Goal: Information Seeking & Learning: Learn about a topic

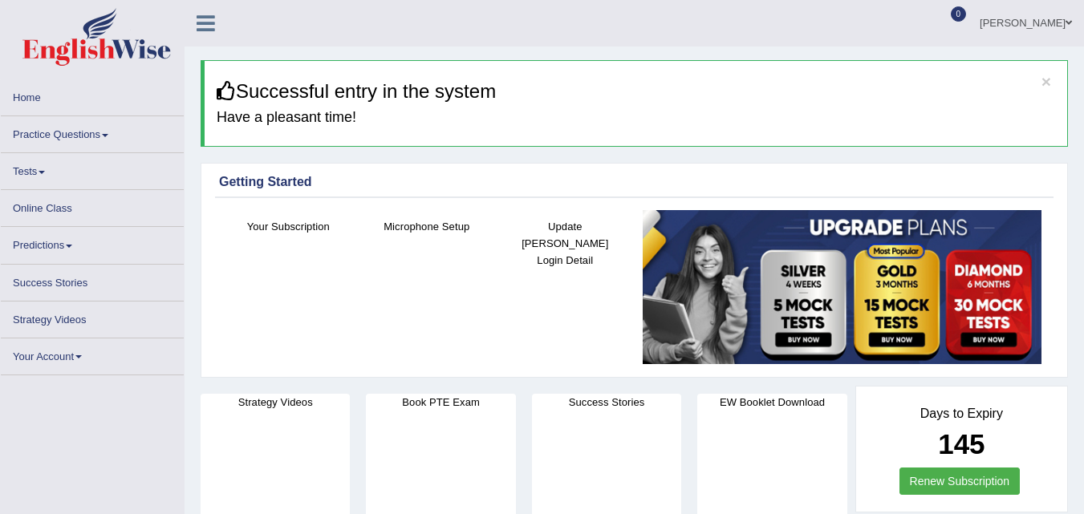
click at [92, 130] on link "Practice Questions" at bounding box center [92, 131] width 183 height 31
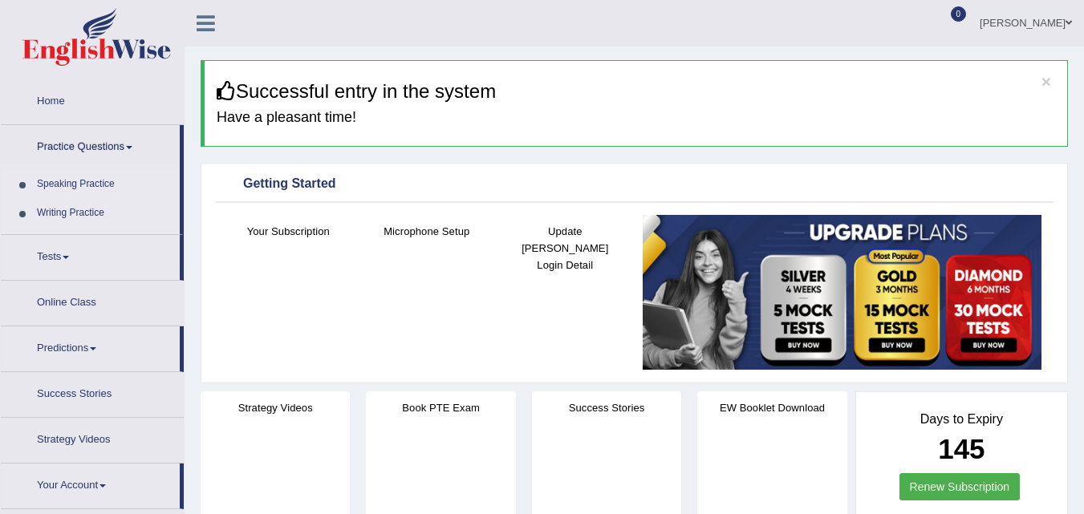
click at [106, 133] on link "Practice Questions" at bounding box center [90, 145] width 179 height 40
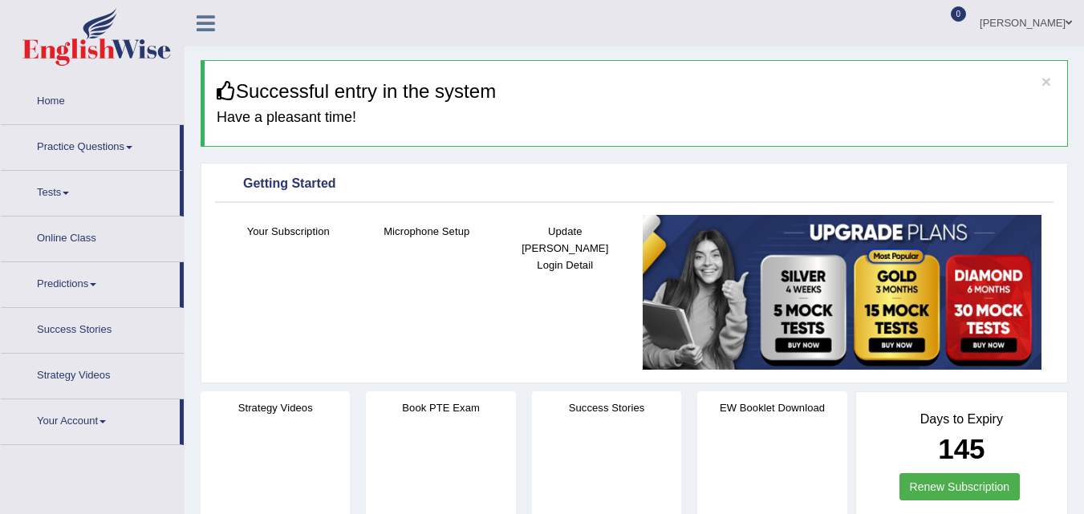
click at [106, 134] on link "Practice Questions" at bounding box center [90, 145] width 179 height 40
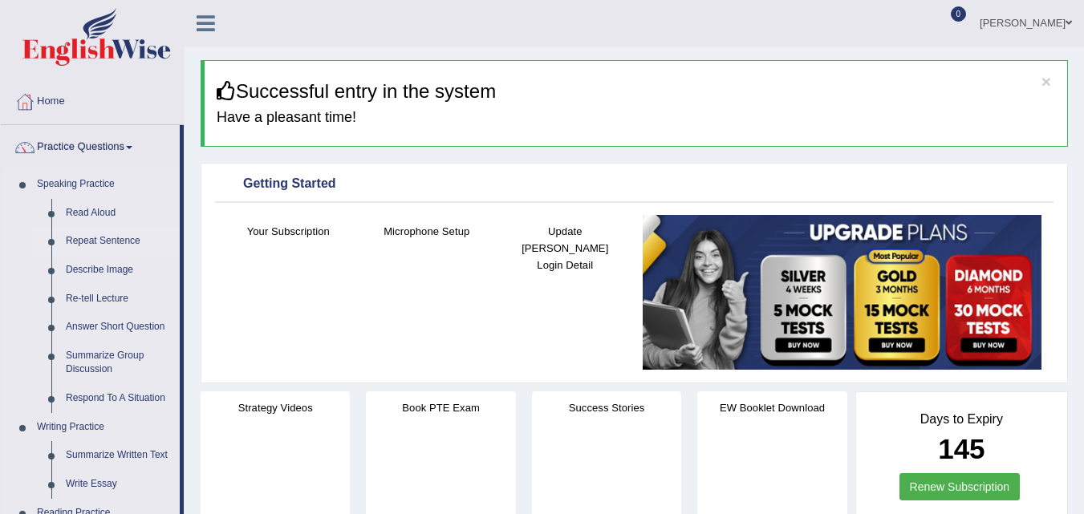
click at [100, 239] on link "Repeat Sentence" at bounding box center [119, 241] width 121 height 29
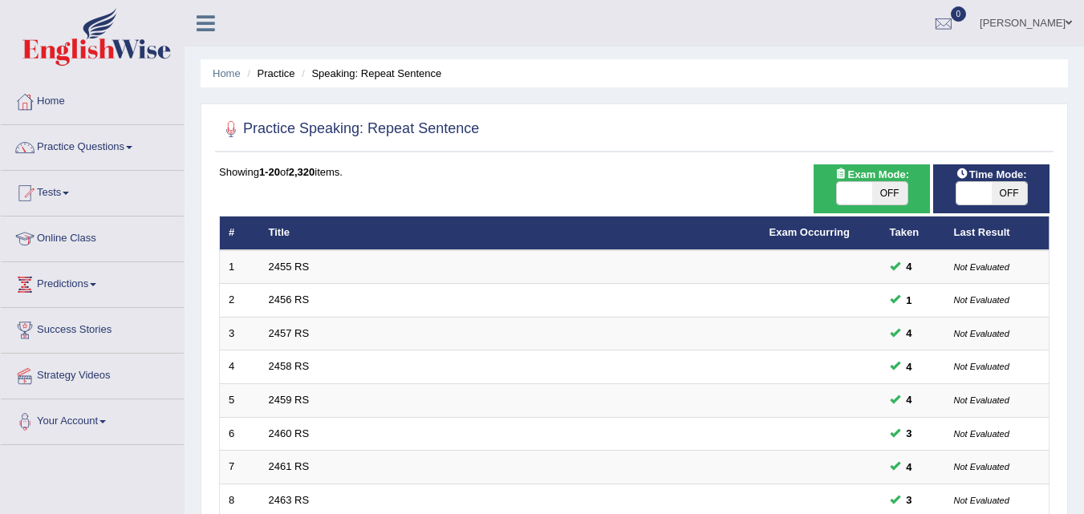
click at [870, 190] on span at bounding box center [854, 193] width 35 height 22
checkbox input "true"
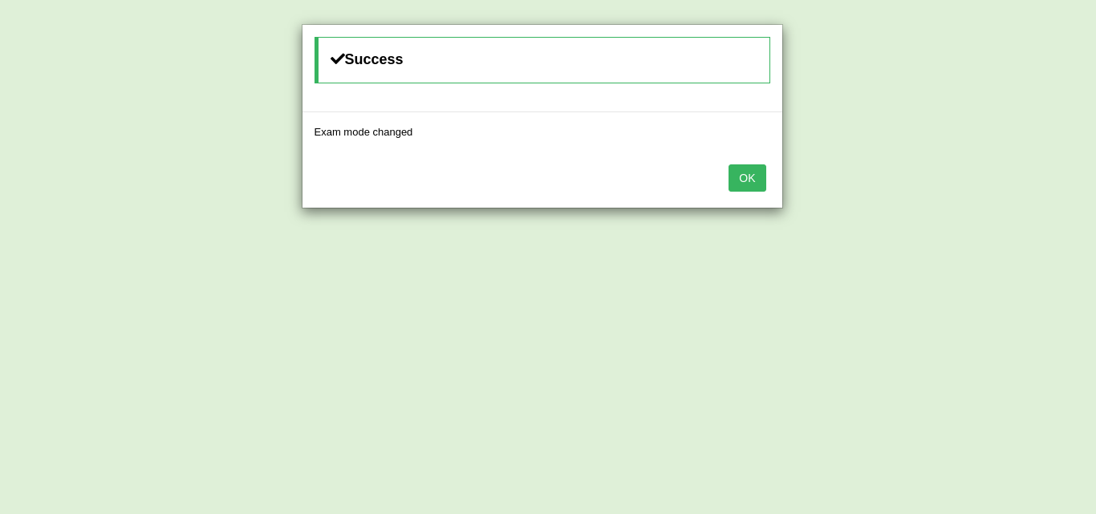
click at [757, 169] on button "OK" at bounding box center [746, 177] width 37 height 27
click at [732, 171] on button "OK" at bounding box center [746, 177] width 37 height 27
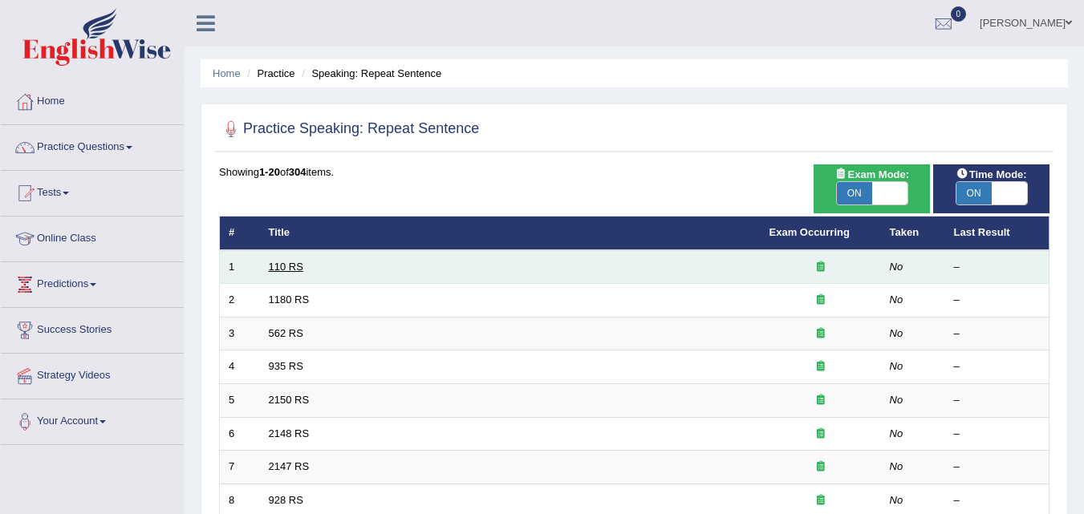
click at [288, 264] on link "110 RS" at bounding box center [286, 267] width 34 height 12
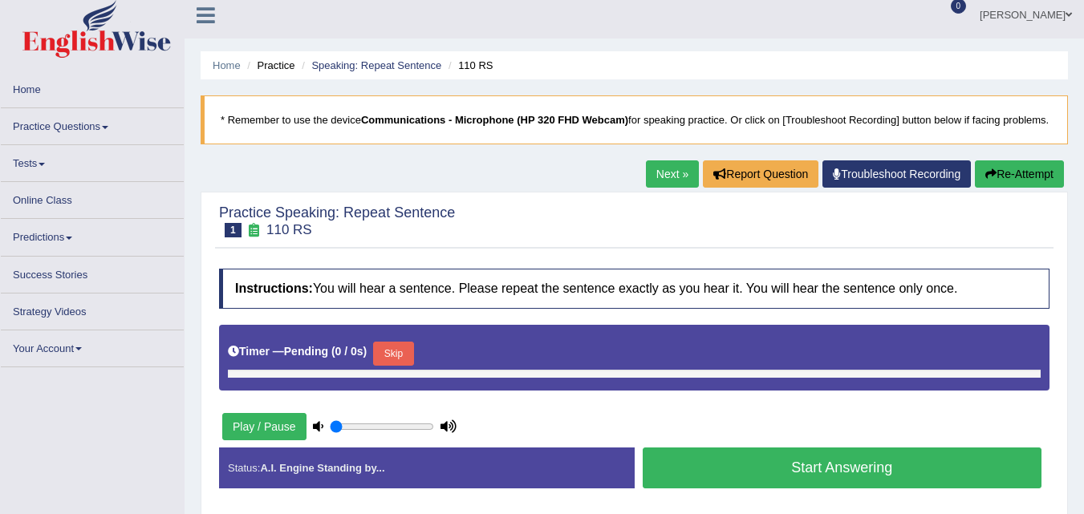
scroll to position [117, 0]
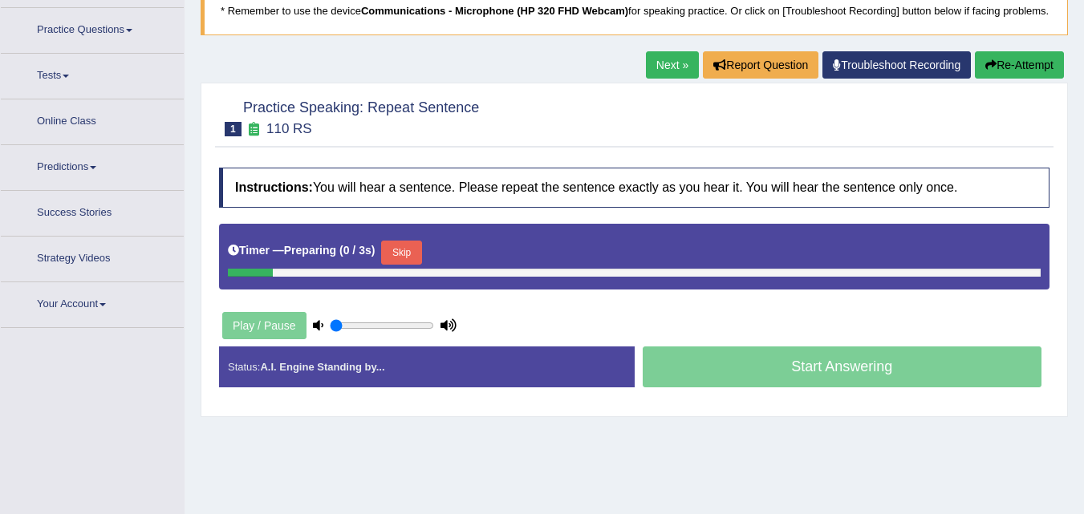
type input "1"
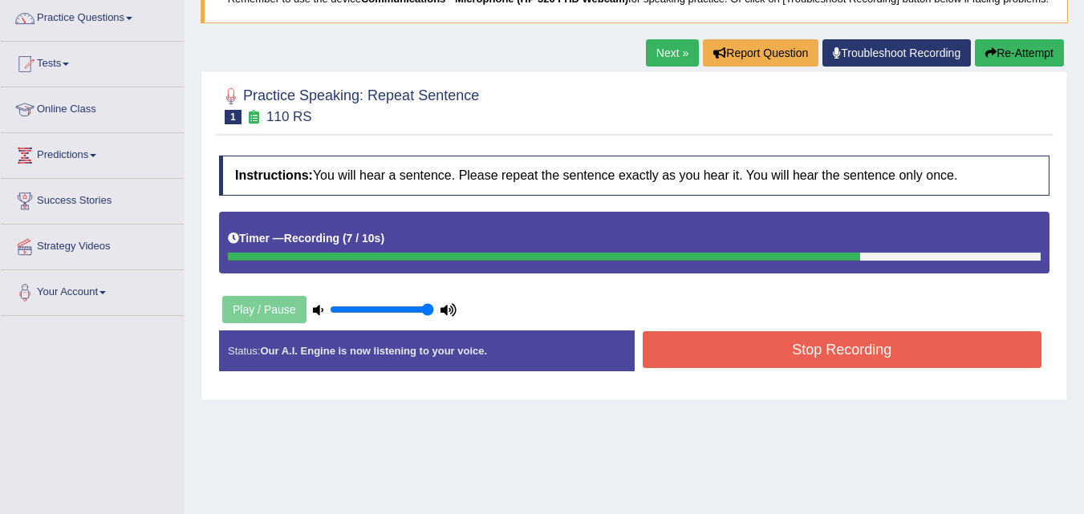
click at [673, 67] on link "Next »" at bounding box center [672, 52] width 53 height 27
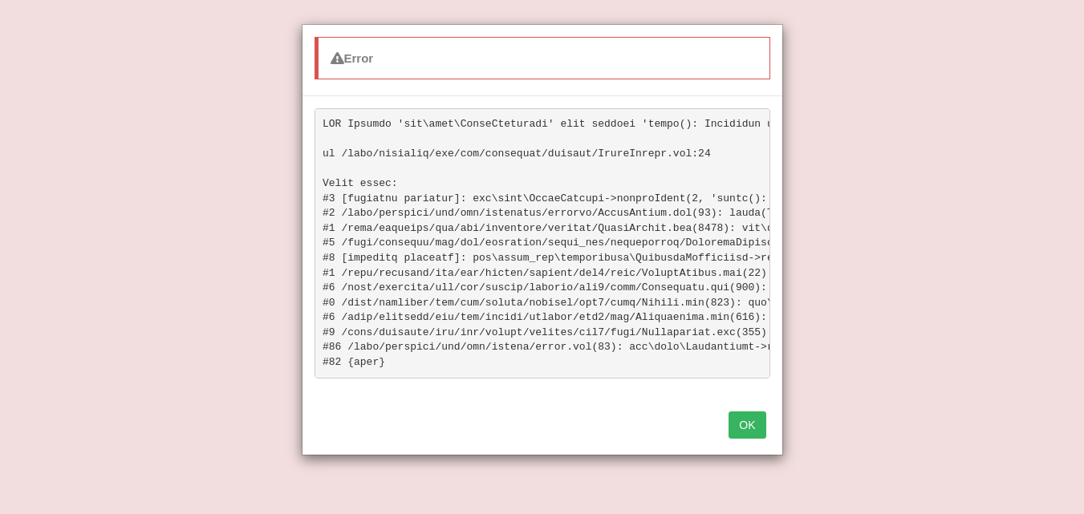
click at [737, 432] on button "OK" at bounding box center [746, 424] width 37 height 27
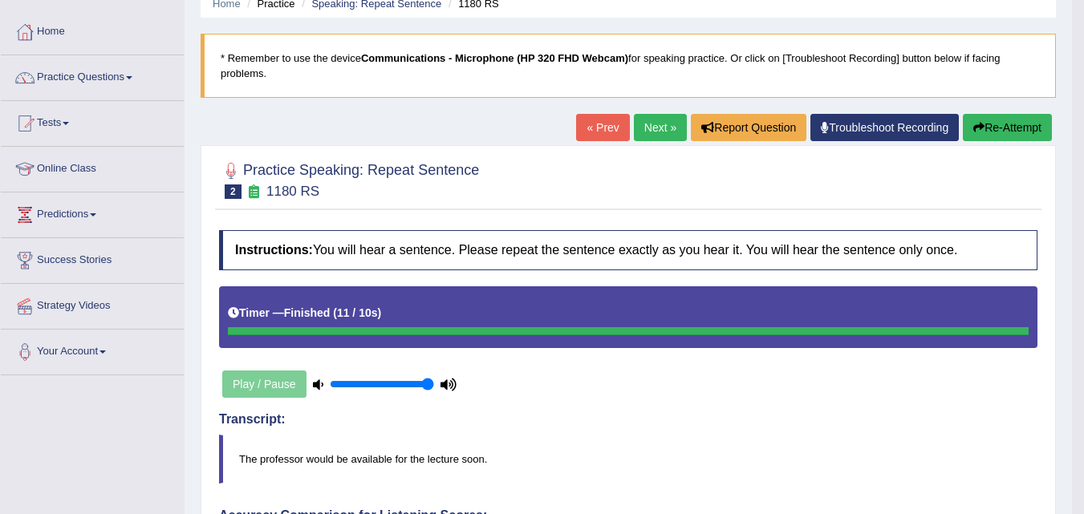
click at [654, 124] on link "Next »" at bounding box center [660, 127] width 53 height 27
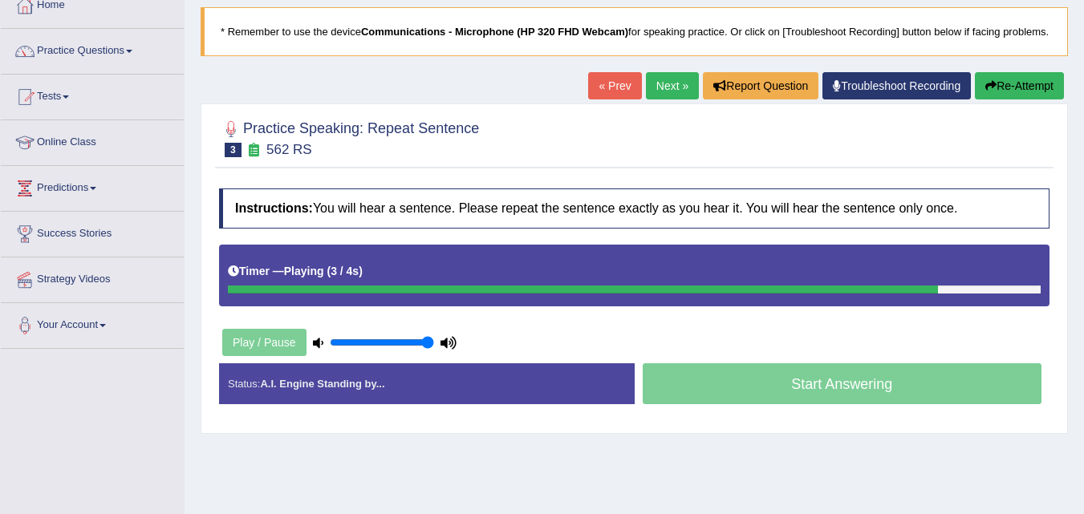
click at [667, 99] on link "Next »" at bounding box center [672, 85] width 53 height 27
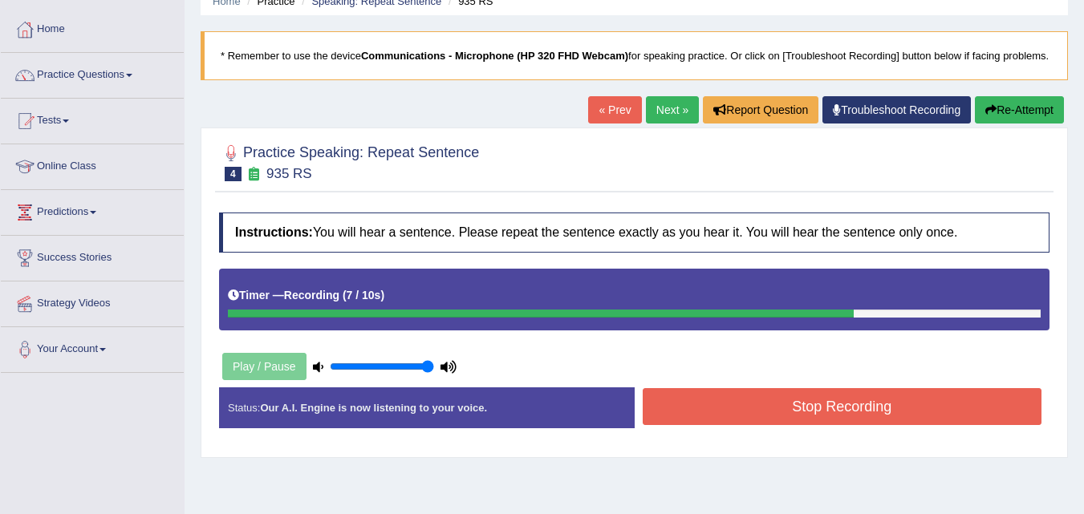
scroll to position [71, 0]
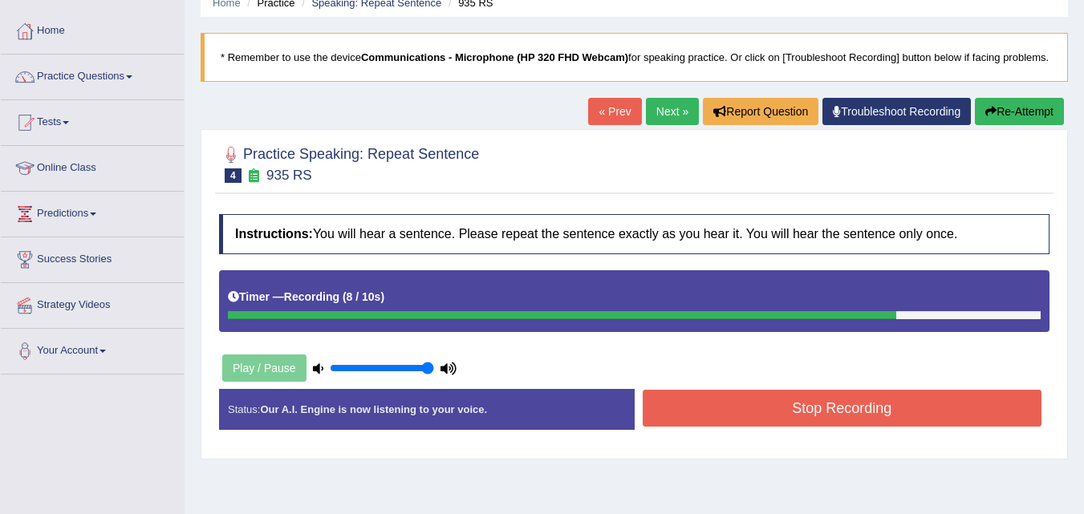
click at [648, 144] on div "Practice Speaking: Repeat Sentence 4 935 RS Instructions: You will hear a sente…" at bounding box center [634, 294] width 867 height 330
click at [647, 125] on link "Next »" at bounding box center [672, 111] width 53 height 27
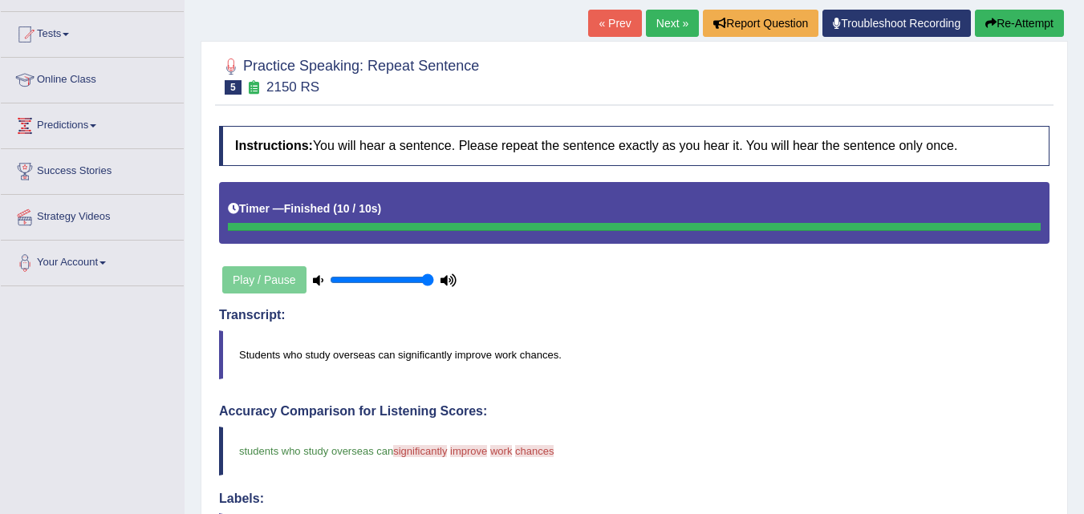
click at [656, 37] on link "Next »" at bounding box center [672, 23] width 53 height 27
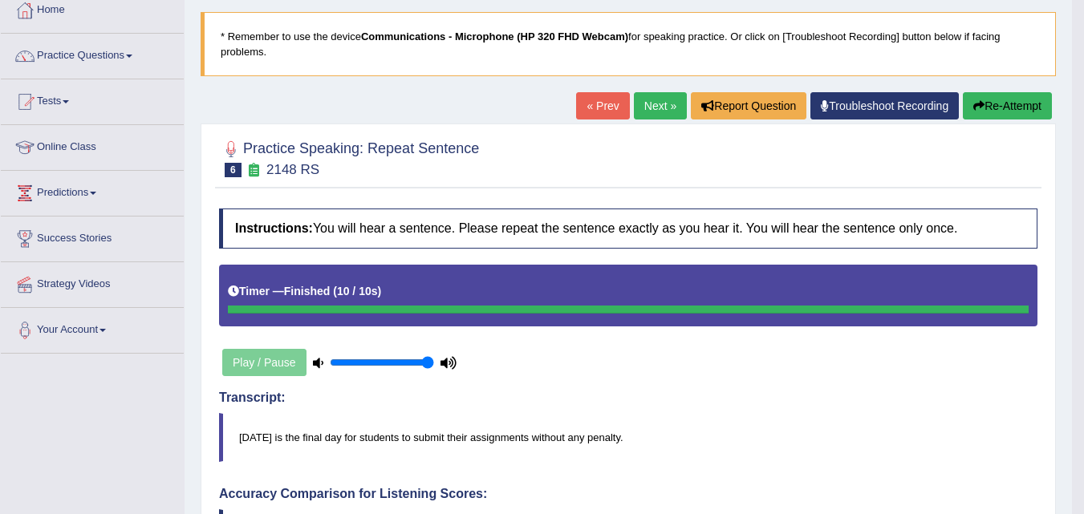
click at [643, 106] on link "Next »" at bounding box center [660, 105] width 53 height 27
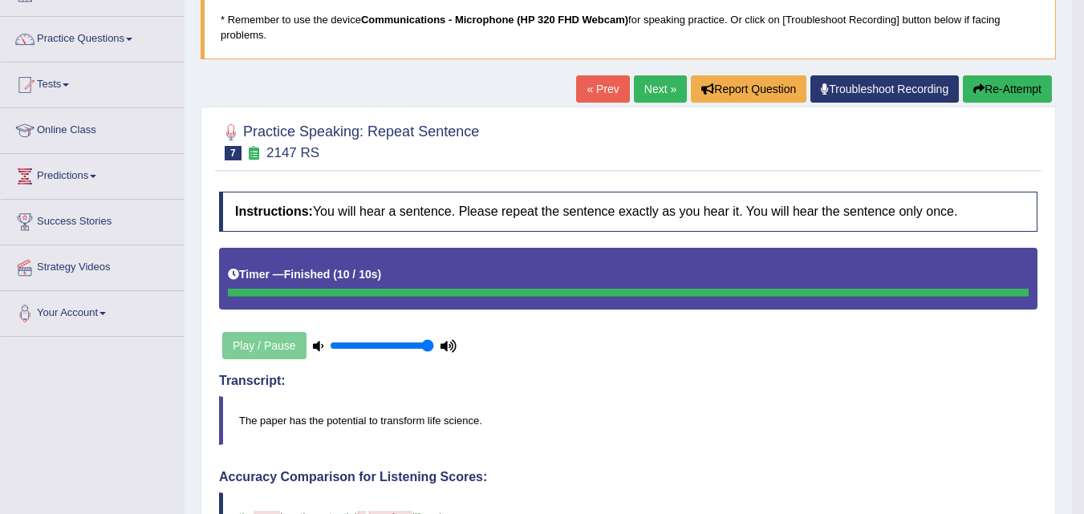
scroll to position [56, 0]
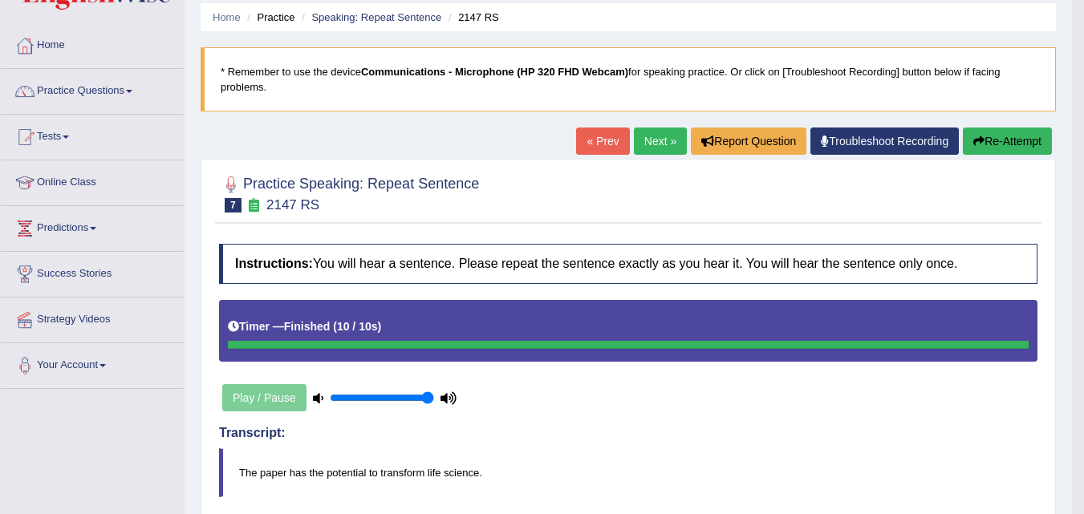
click at [656, 151] on link "Next »" at bounding box center [660, 141] width 53 height 27
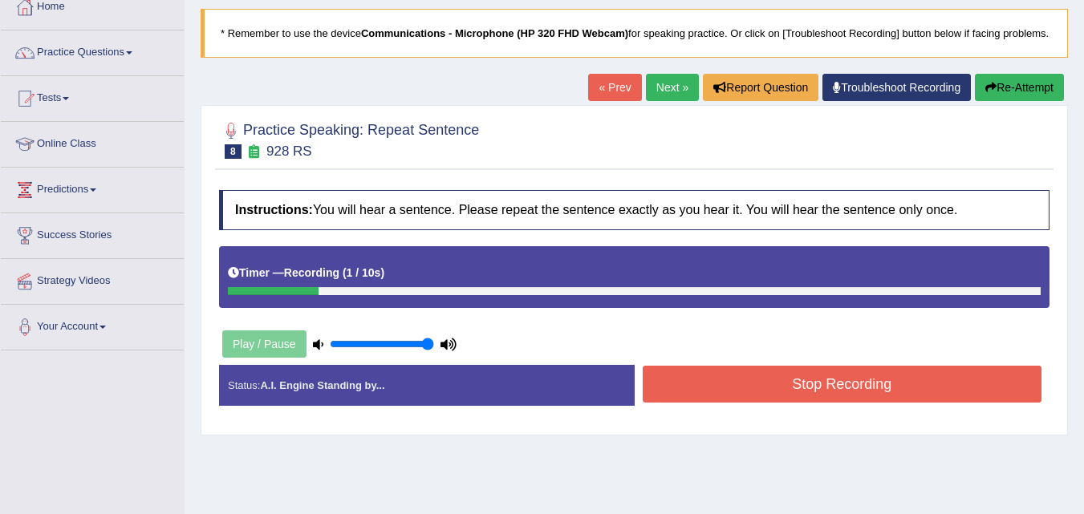
click at [675, 99] on link "Next »" at bounding box center [672, 87] width 53 height 27
click at [652, 101] on link "Next »" at bounding box center [672, 87] width 53 height 27
click at [657, 101] on link "Next »" at bounding box center [672, 87] width 53 height 27
click at [655, 101] on link "Next »" at bounding box center [672, 87] width 53 height 27
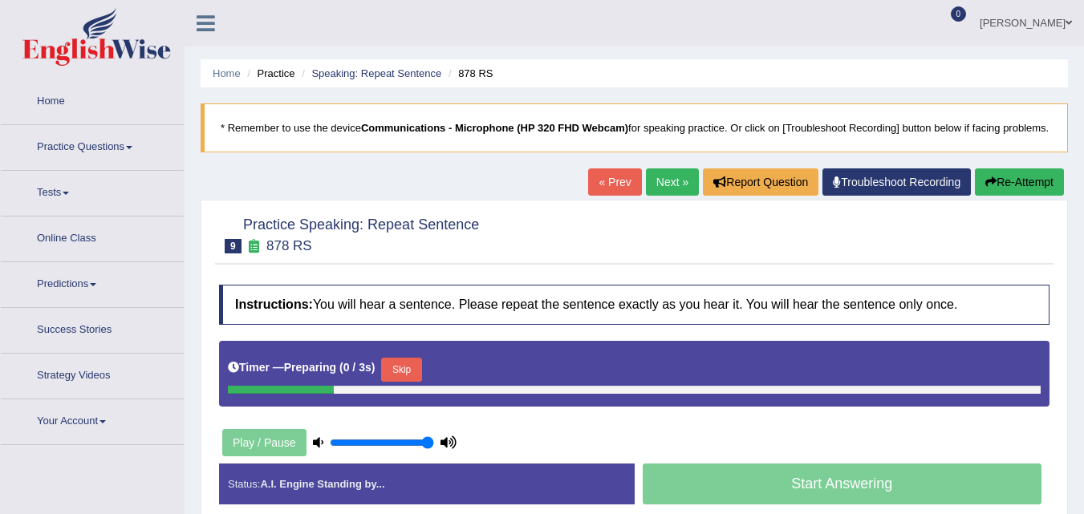
scroll to position [103, 0]
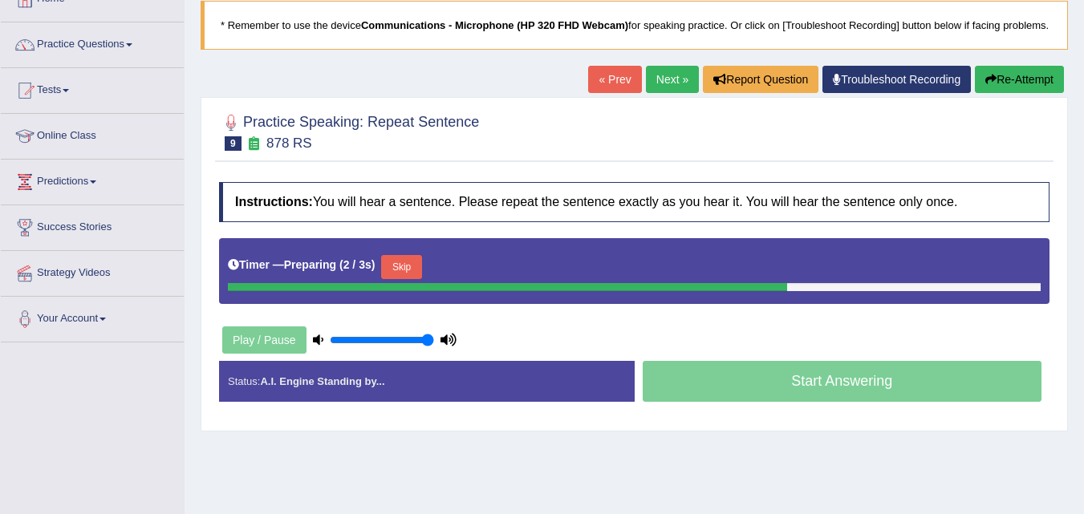
click at [682, 93] on link "Next »" at bounding box center [672, 79] width 53 height 27
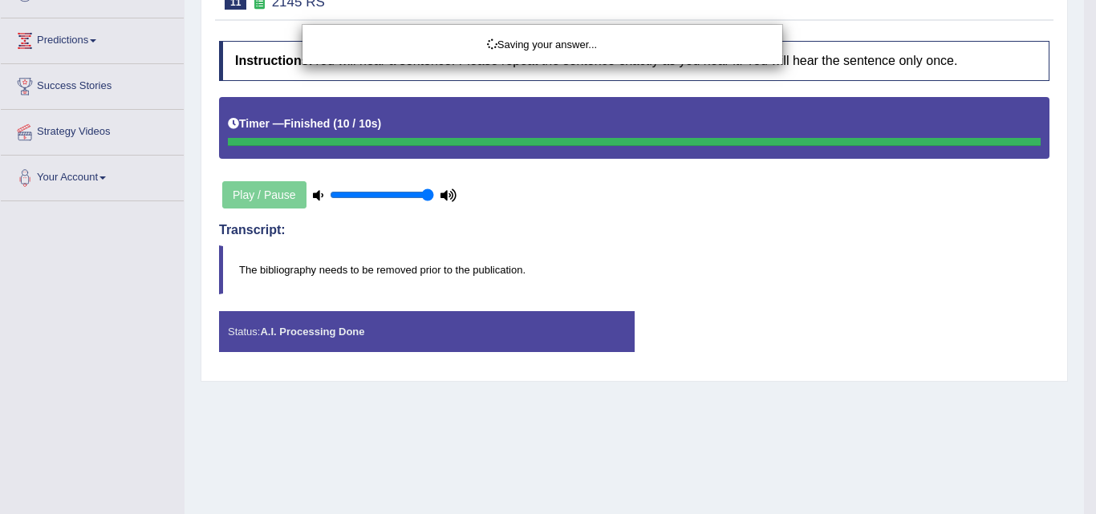
drag, startPoint x: 1095, startPoint y: 193, endPoint x: 1093, endPoint y: 156, distance: 36.9
click at [1083, 153] on div "Saving your answer..." at bounding box center [548, 257] width 1096 height 514
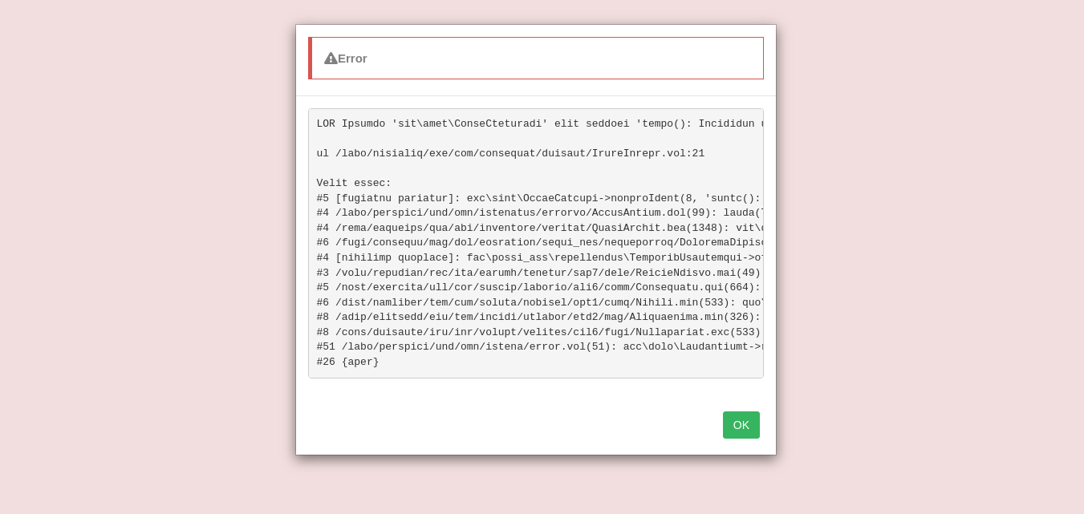
click at [752, 431] on button "OK" at bounding box center [741, 424] width 37 height 27
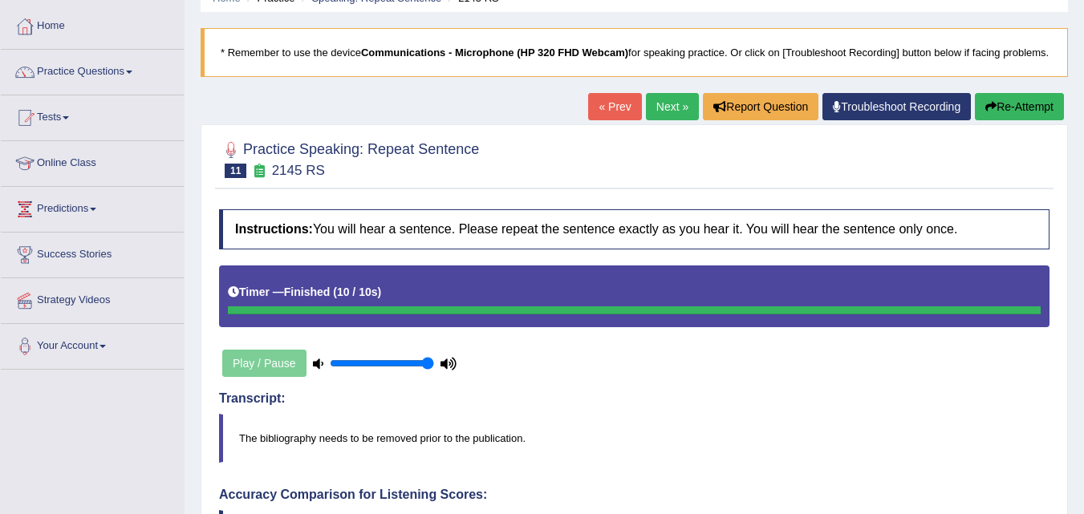
scroll to position [64, 0]
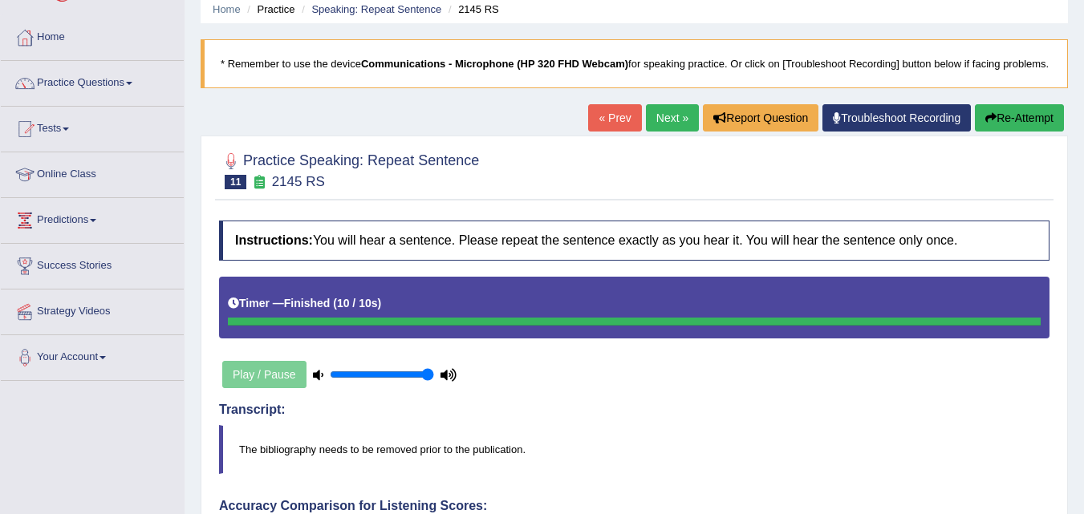
click at [679, 132] on link "Next »" at bounding box center [672, 117] width 53 height 27
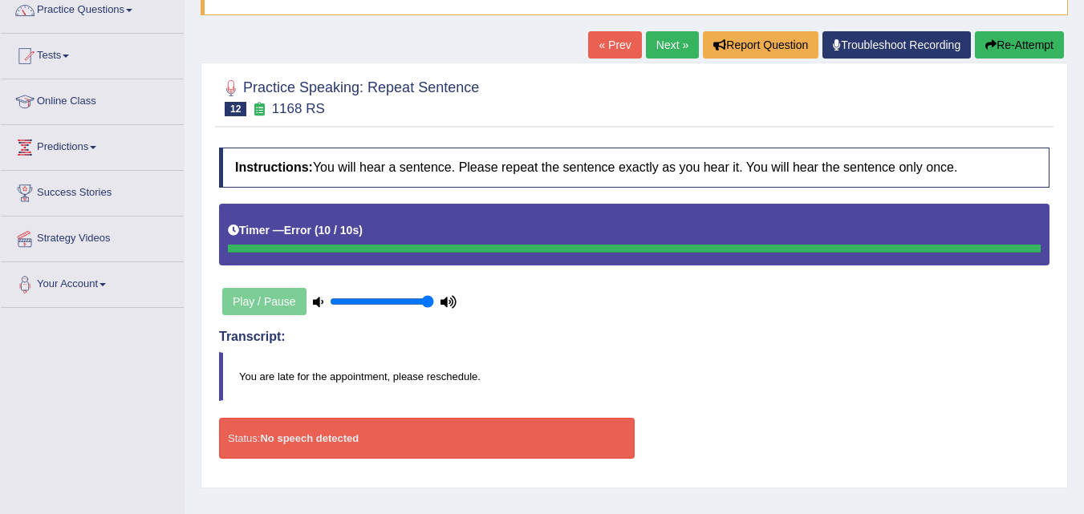
scroll to position [124, 0]
